Goal: Check status: Check status

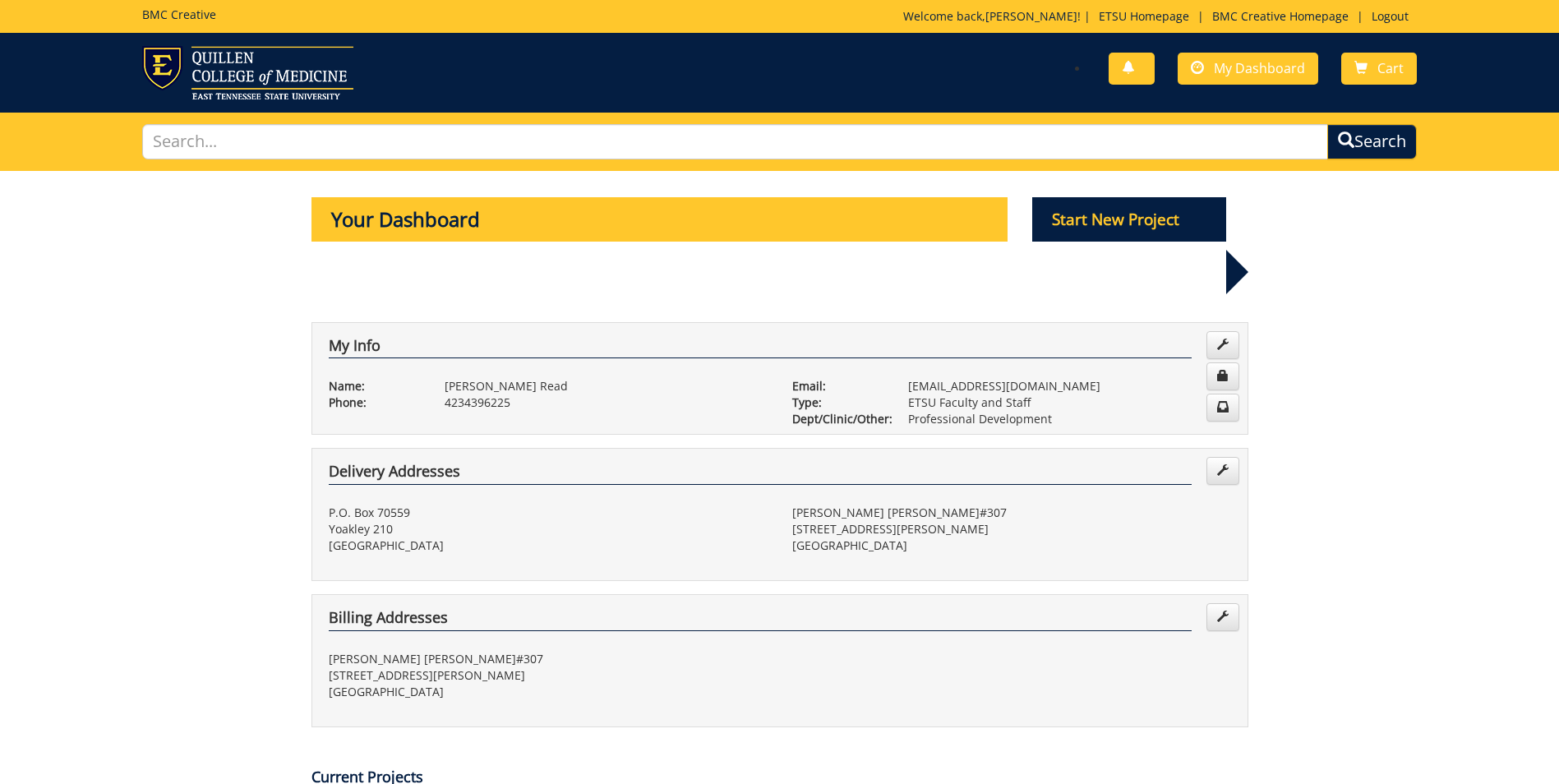
scroll to position [518, 0]
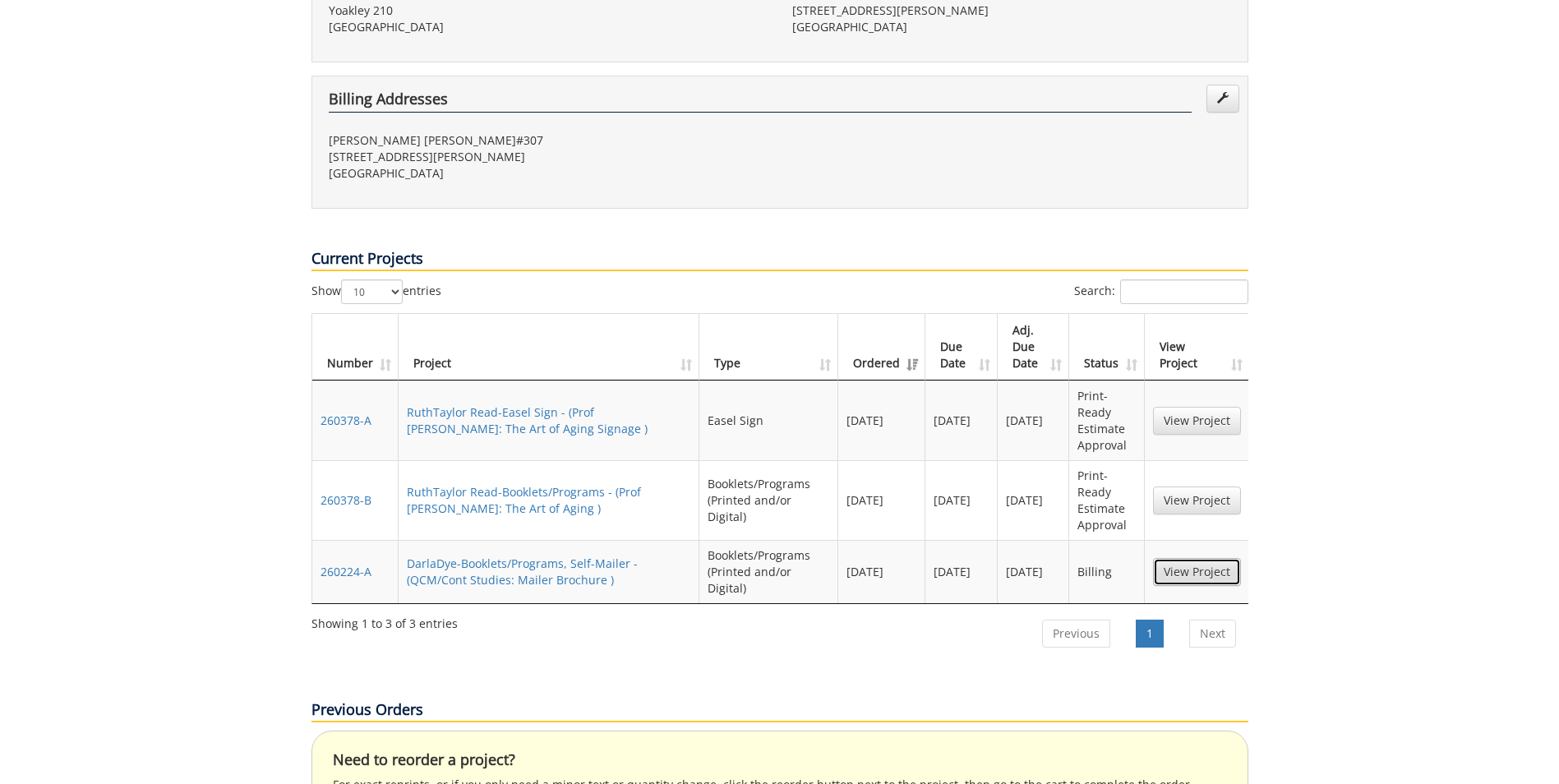
click at [1210, 557] on link "View Project" at bounding box center [1197, 571] width 88 height 28
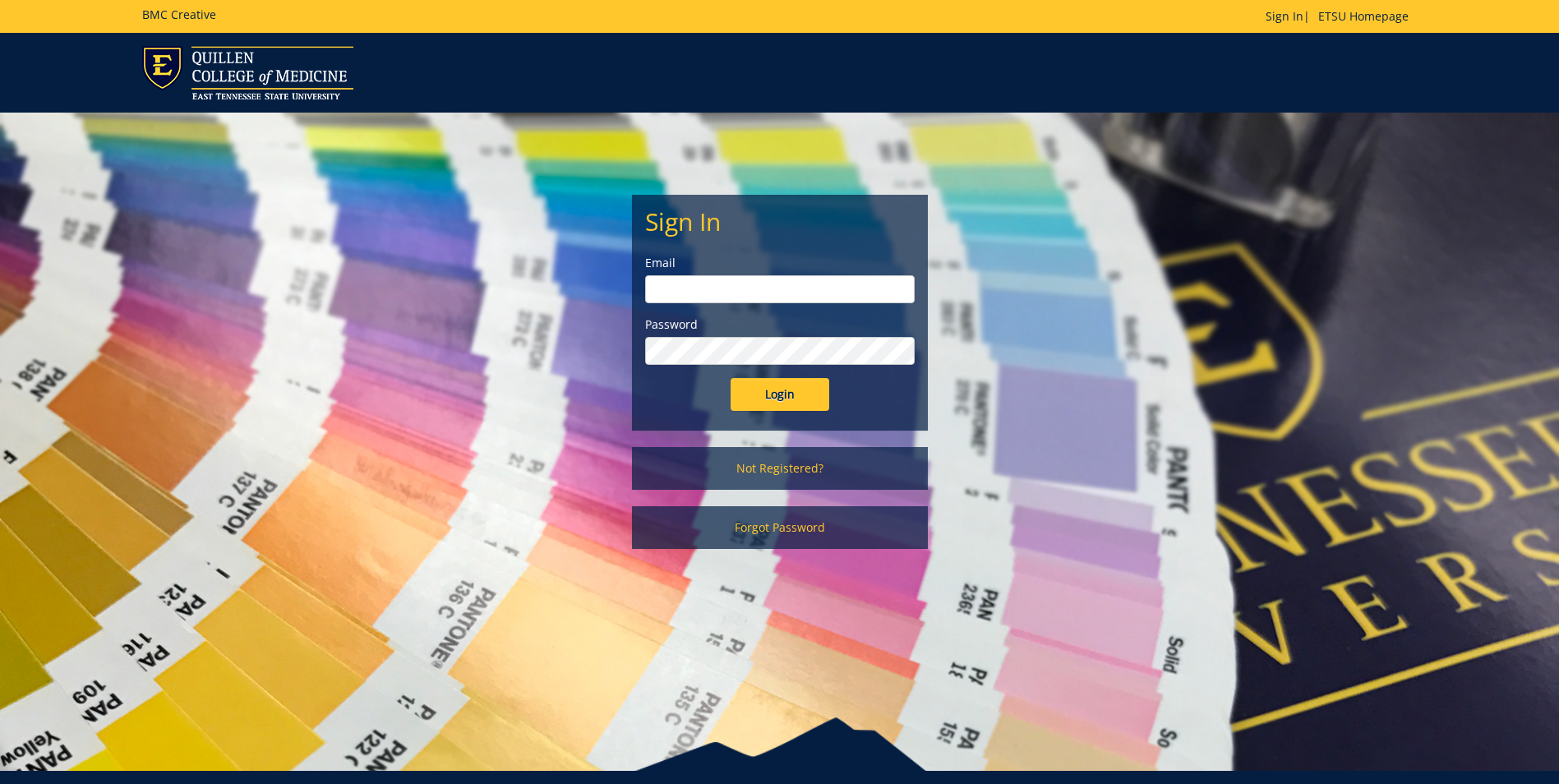
type input "[EMAIL_ADDRESS][DOMAIN_NAME]"
click at [799, 396] on input "Login" at bounding box center [780, 394] width 99 height 33
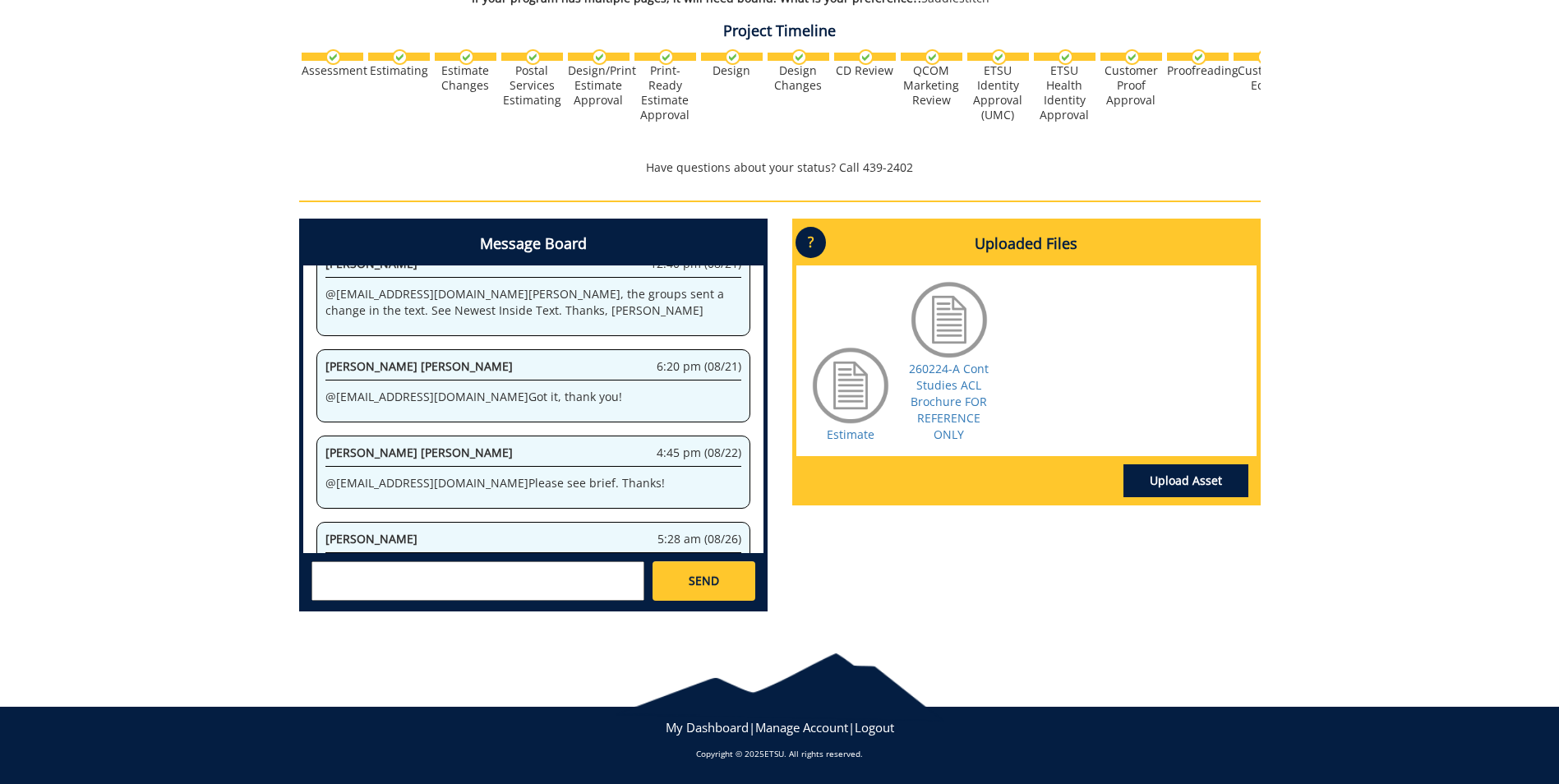
scroll to position [1239, 0]
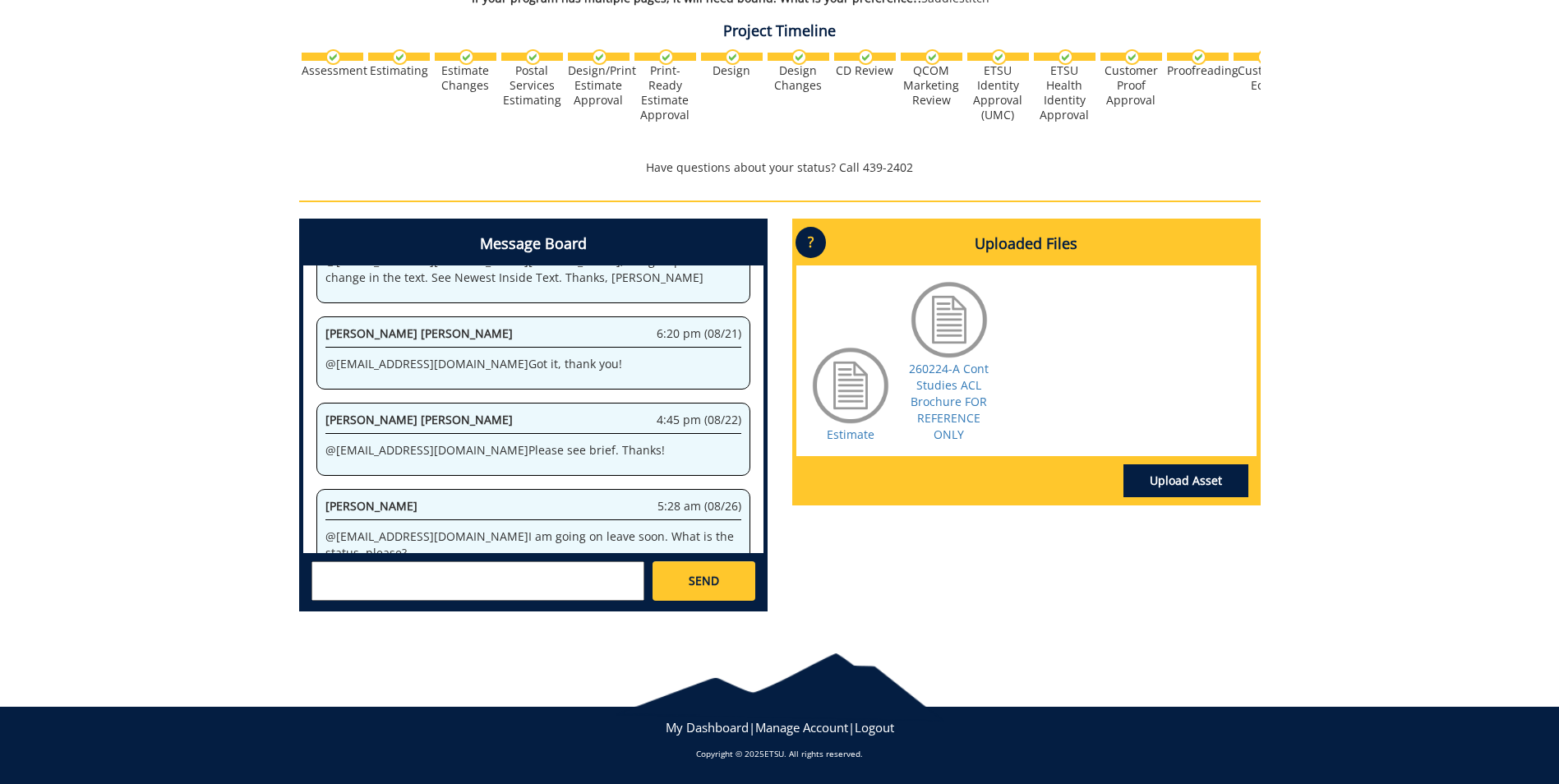
click at [951, 314] on div at bounding box center [949, 319] width 82 height 82
